Goal: Find specific page/section

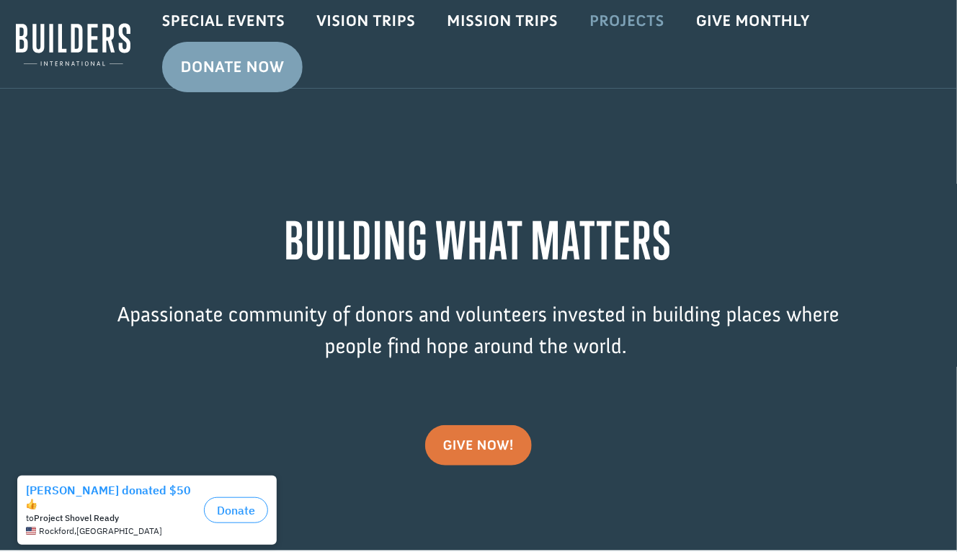
click at [633, 15] on link "Projects" at bounding box center [626, 21] width 107 height 42
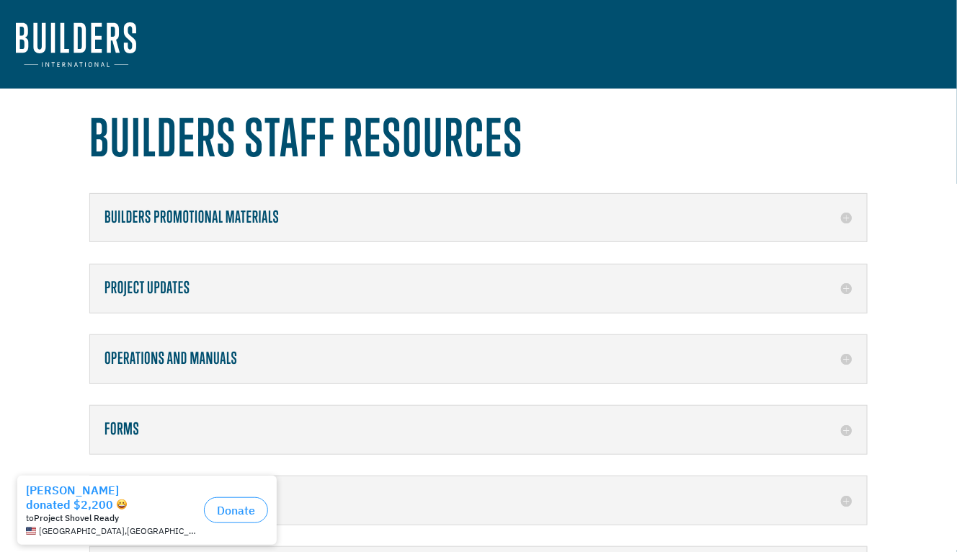
click at [846, 425] on h5 "Forms" at bounding box center [478, 429] width 748 height 19
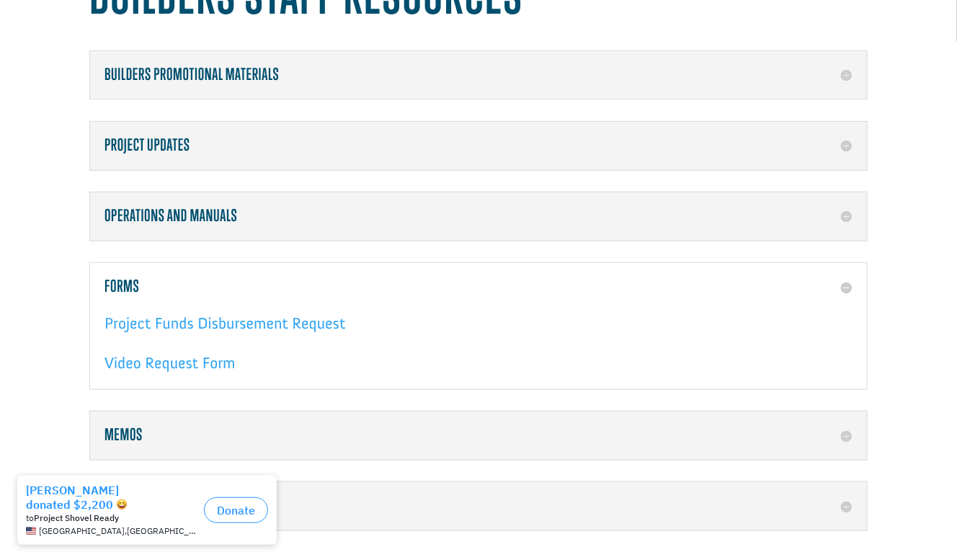
scroll to position [143, 0]
click at [250, 324] on link "Project Funds Disbursement Request" at bounding box center [224, 326] width 241 height 27
